Goal: Find specific page/section: Find specific page/section

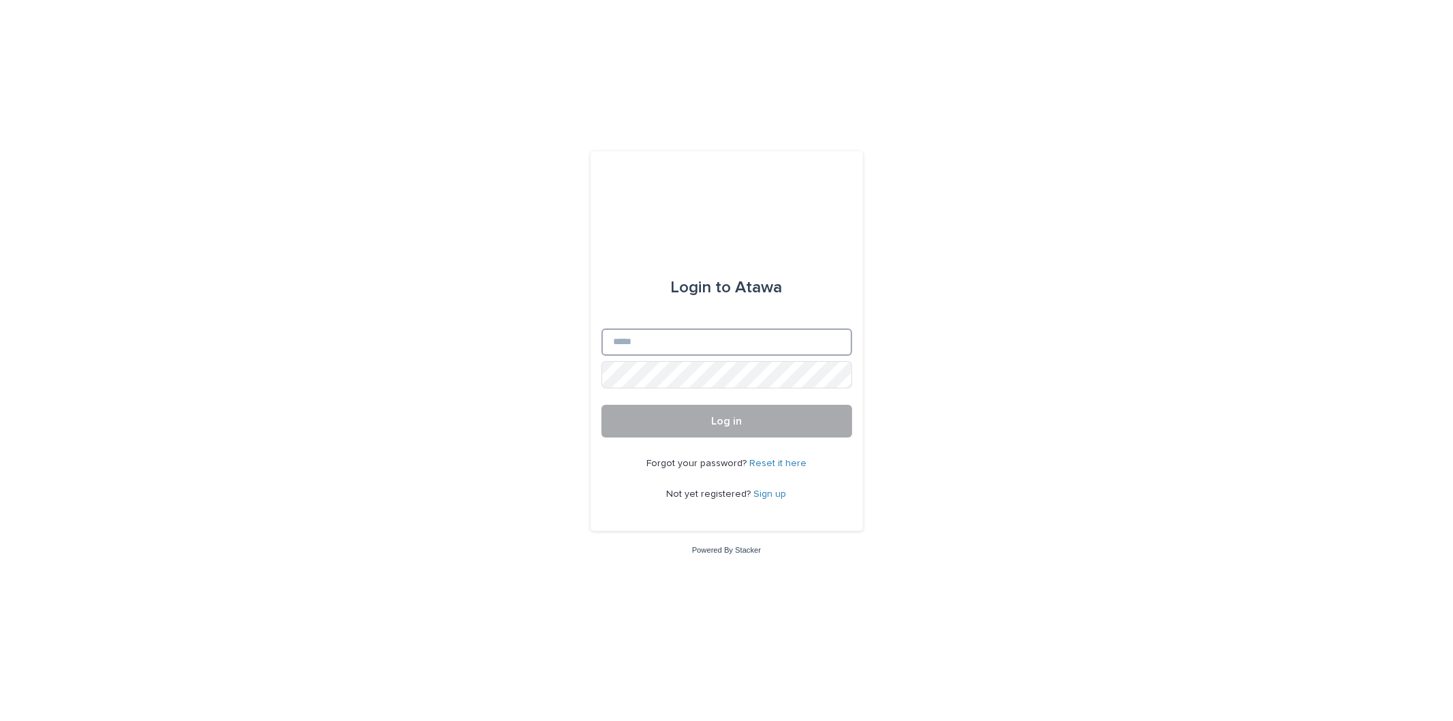
type input "**********"
click at [746, 437] on button "Log in" at bounding box center [726, 421] width 251 height 33
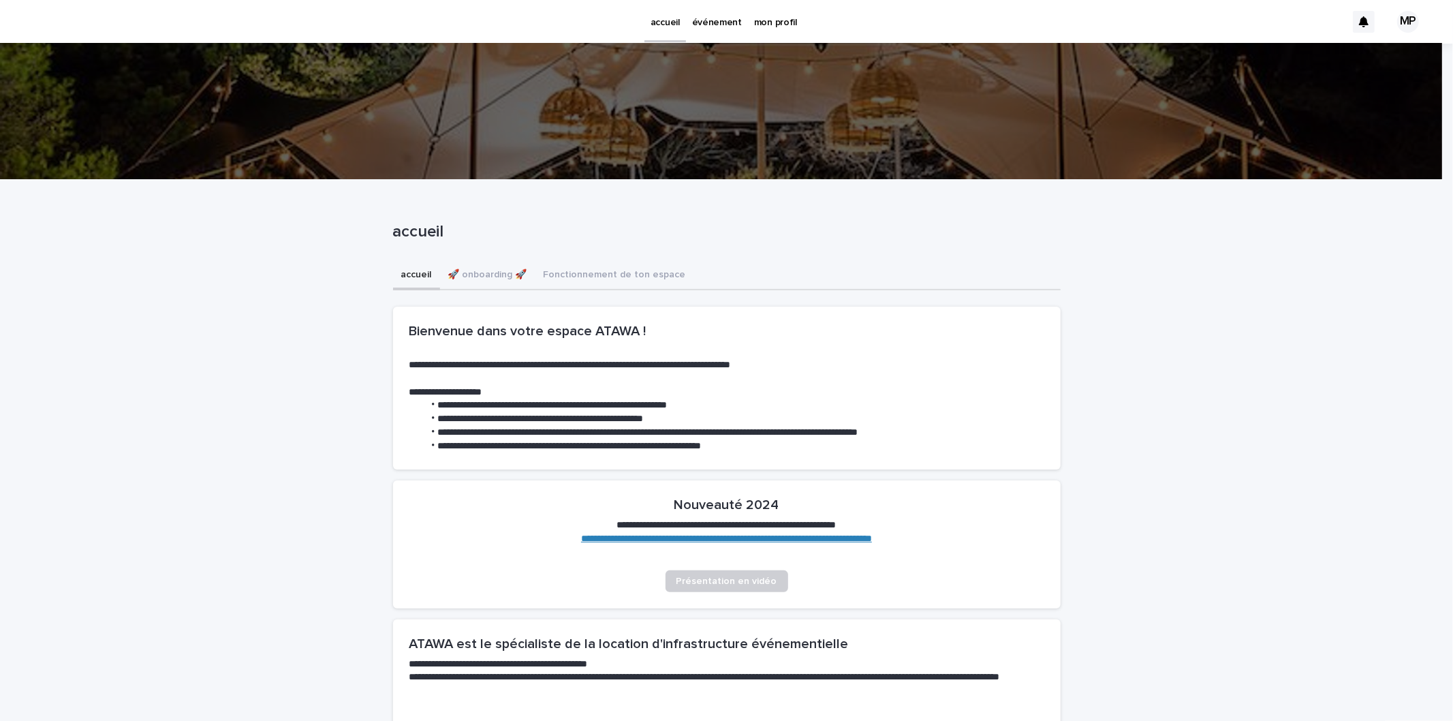
click at [715, 32] on link "événement" at bounding box center [717, 21] width 62 height 42
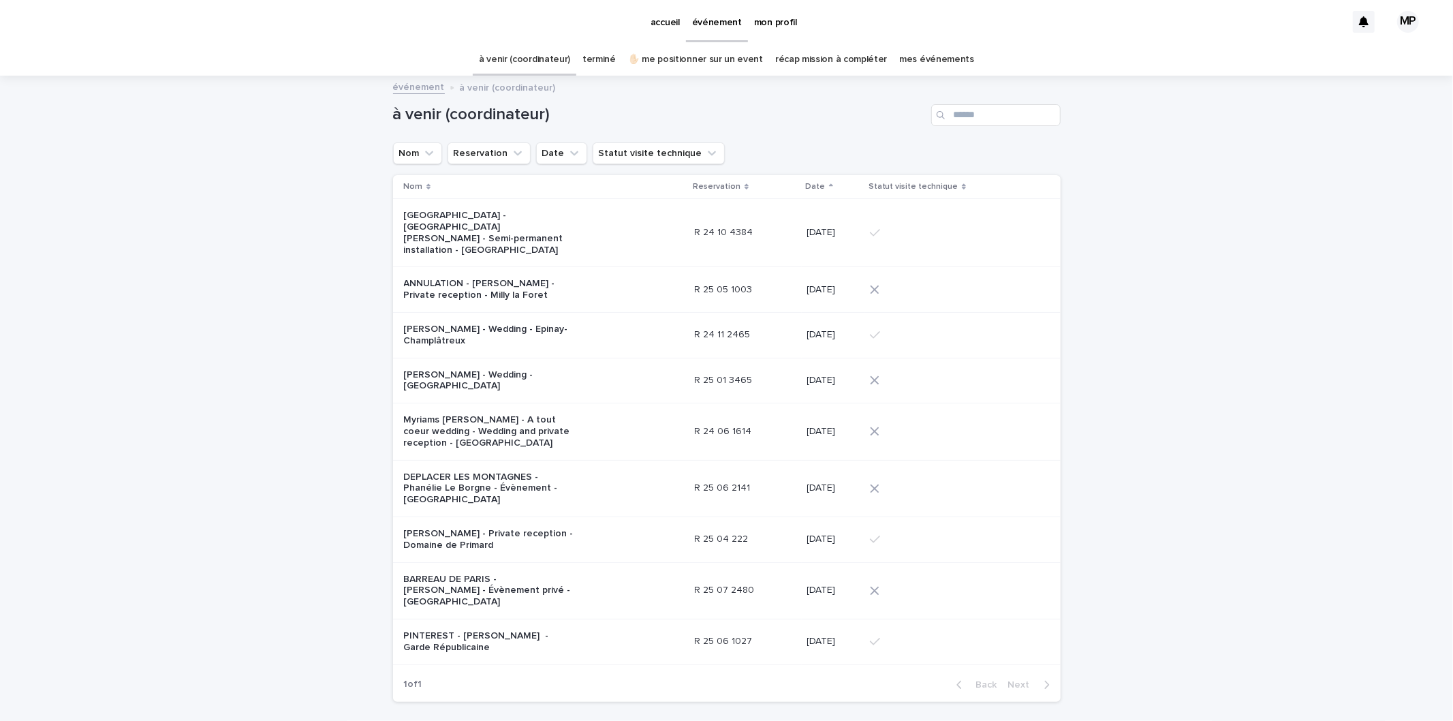
click at [547, 471] on p "DEPLACER LES MONTAGNES - Phanélie Le Borgne - Évènement - [GEOGRAPHIC_DATA]" at bounding box center [489, 488] width 170 height 34
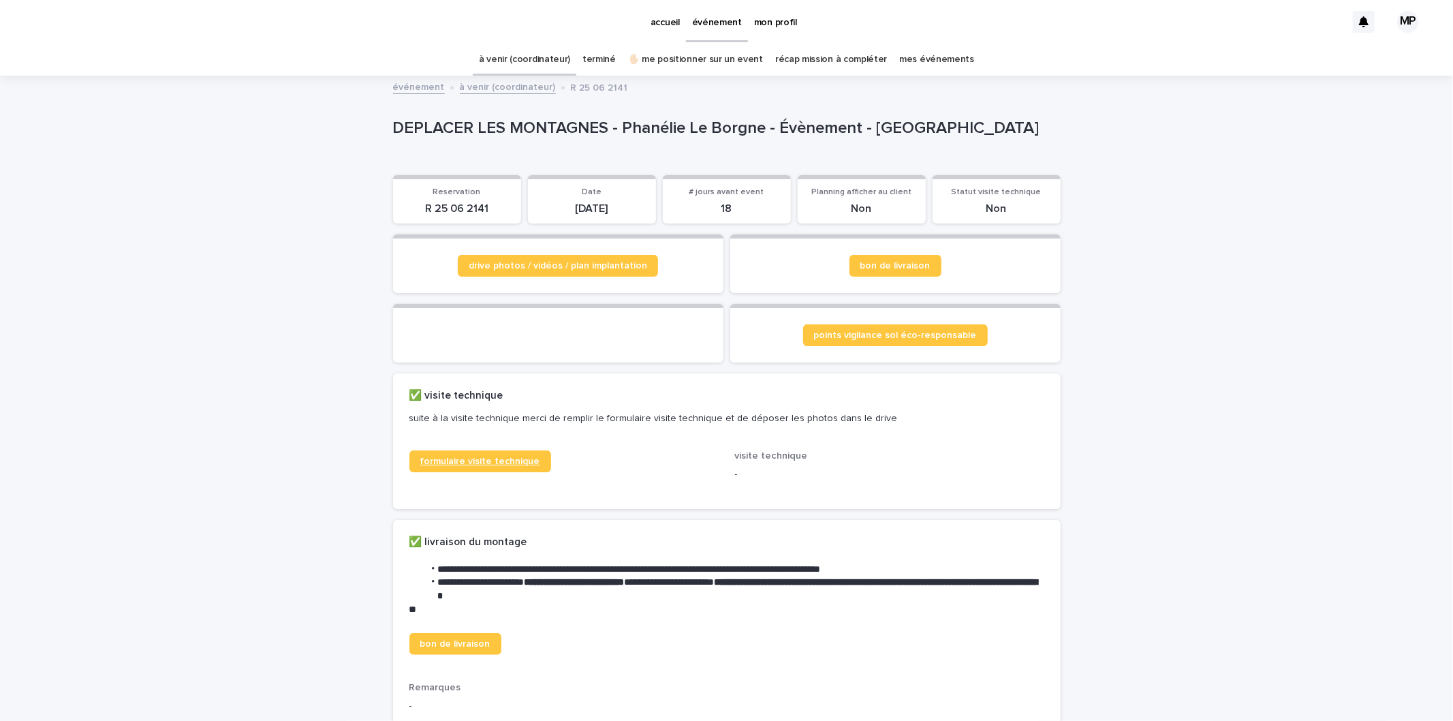
click at [499, 467] on link "formulaire visite technique" at bounding box center [480, 461] width 142 height 22
drag, startPoint x: 487, startPoint y: 208, endPoint x: 383, endPoint y: 208, distance: 103.5
copy p "R 25 06 2141"
